Goal: Entertainment & Leisure: Consume media (video, audio)

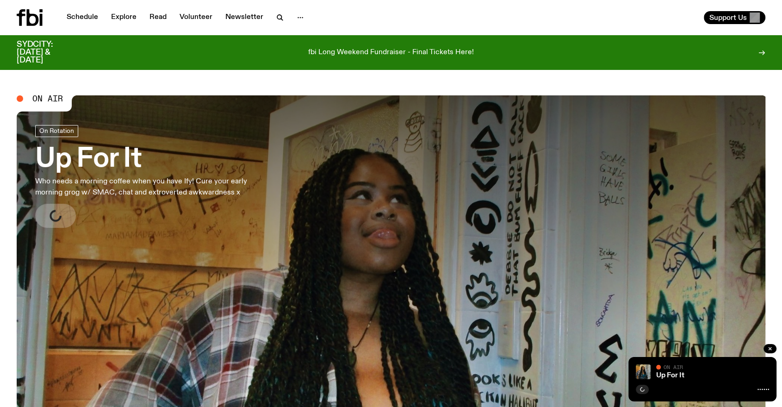
click at [140, 183] on p "Who needs a morning coffee when you have Ify! Cure your early morning grog w/ S…" at bounding box center [153, 187] width 237 height 22
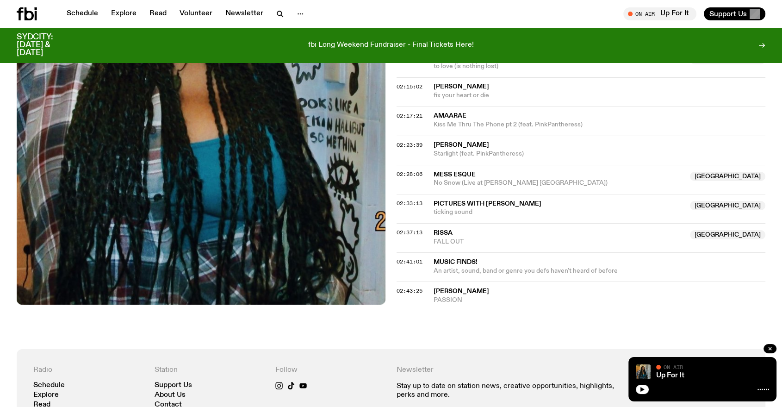
scroll to position [947, 0]
click at [770, 351] on icon "button" at bounding box center [770, 349] width 6 height 6
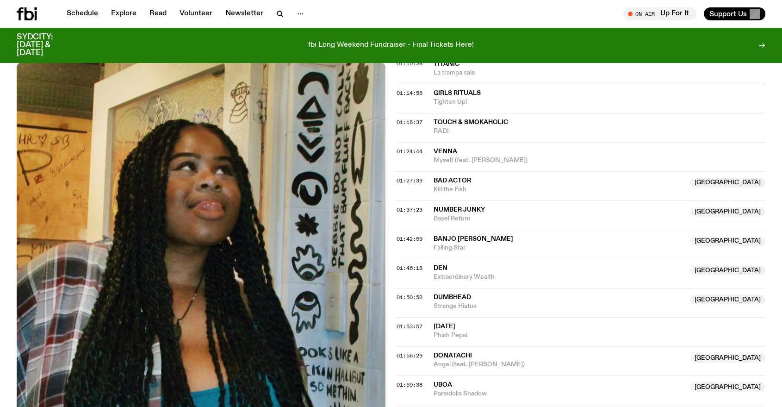
scroll to position [563, 0]
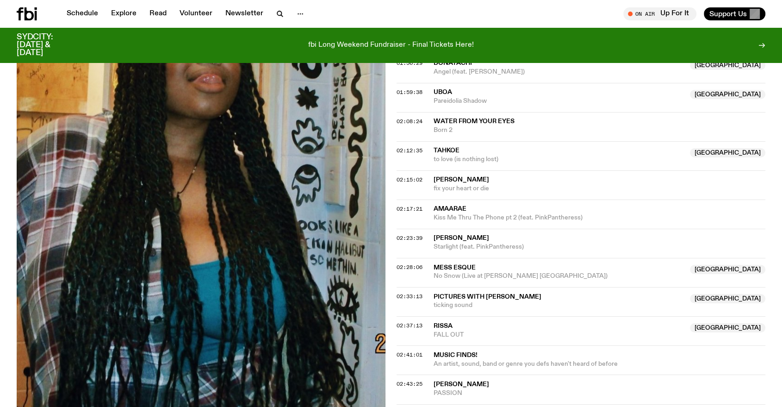
scroll to position [855, 0]
